Goal: Information Seeking & Learning: Learn about a topic

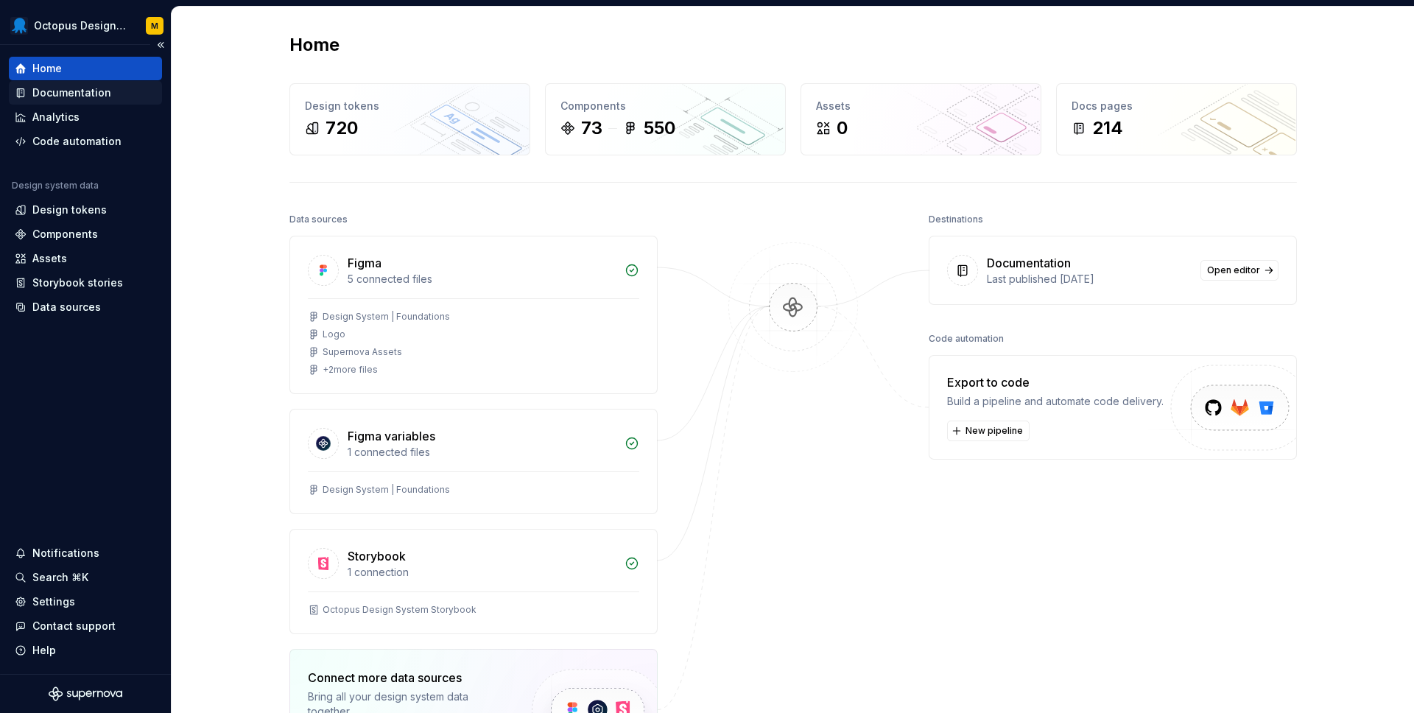
click at [51, 91] on div "Documentation" at bounding box center [71, 92] width 79 height 15
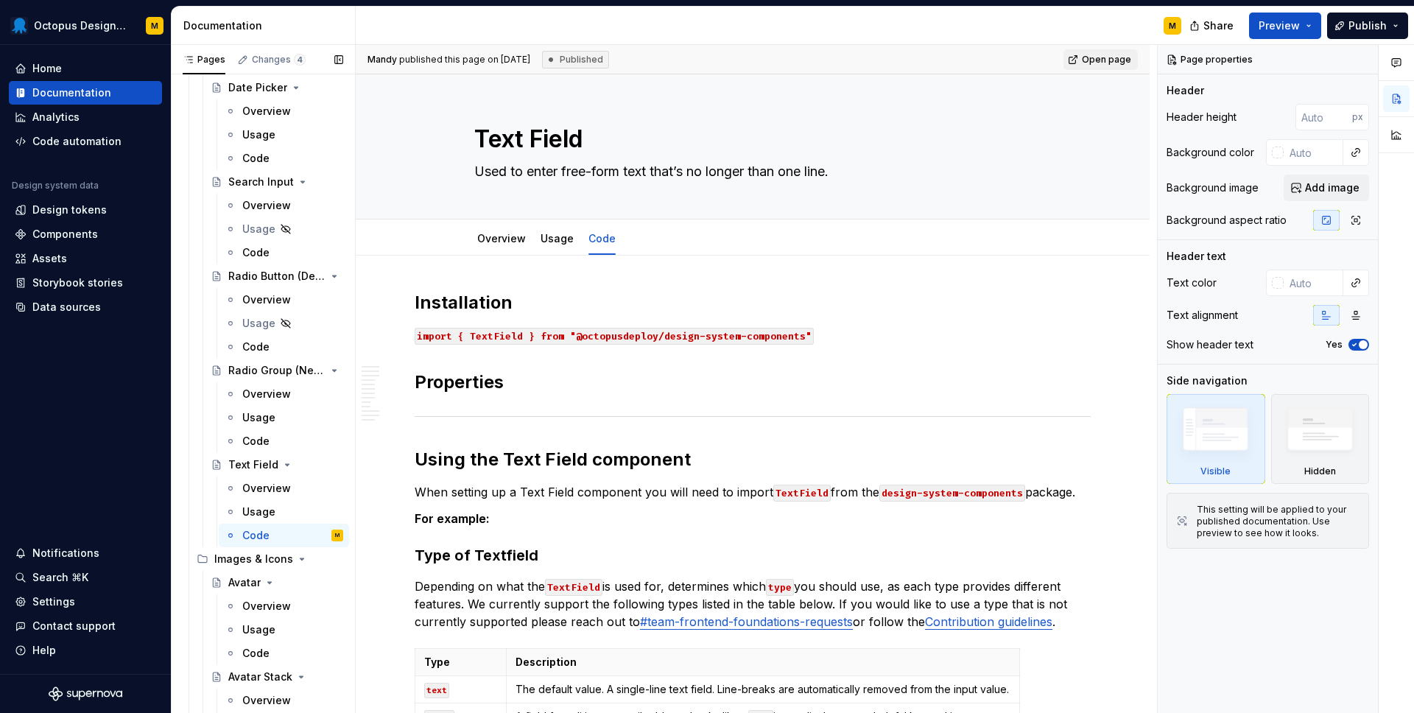
scroll to position [929, 0]
click at [278, 478] on div "Overview" at bounding box center [266, 485] width 49 height 15
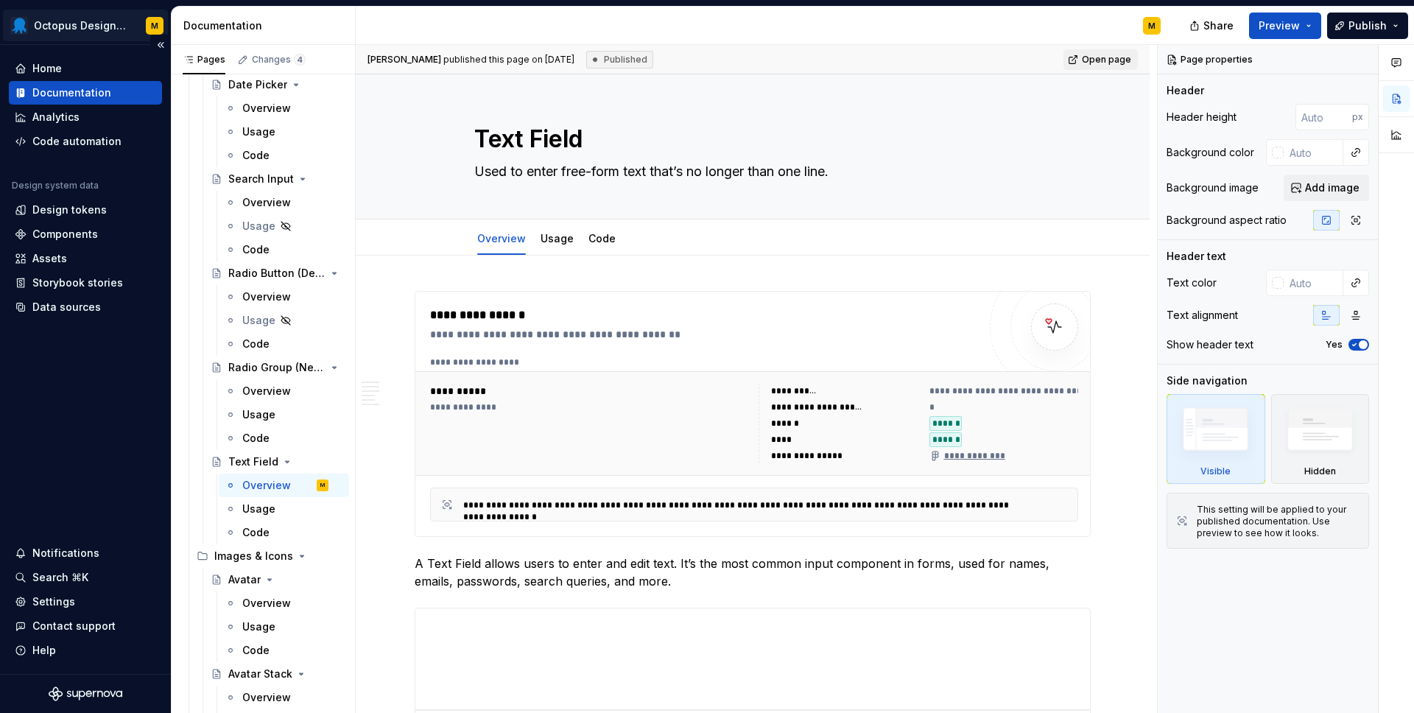
type textarea "*"
